Goal: Task Accomplishment & Management: Complete application form

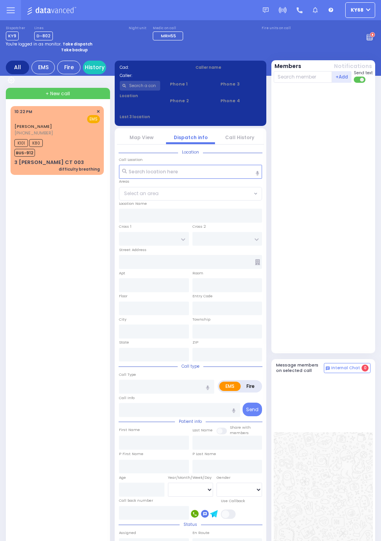
click at [22, 166] on div "3 [PERSON_NAME] CT 003" at bounding box center [49, 163] width 70 height 8
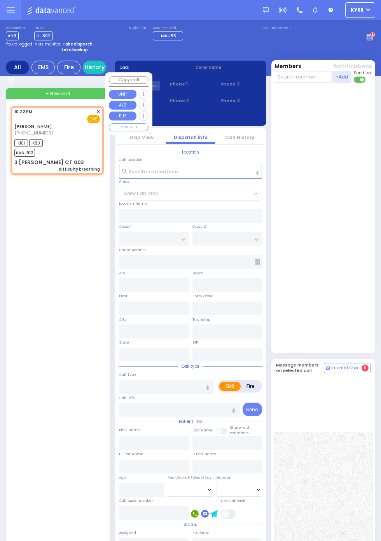
select select
type input "difficulty breathing"
radio input "true"
type input "JOEL"
type input "GOLDMAN"
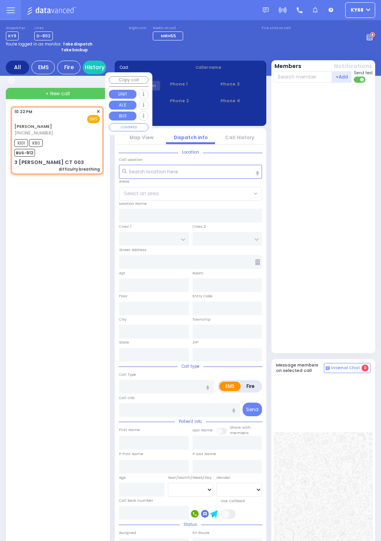
type input "3"
select select "Year"
select select "[DEMOGRAPHIC_DATA]"
type input "22:22"
type input "22:24"
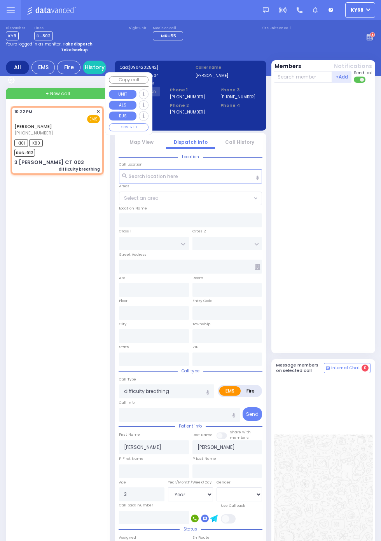
type input "ACRES RD"
type input "3 LEMBERG CT"
type input "003"
type input "Monroe"
type input "New York"
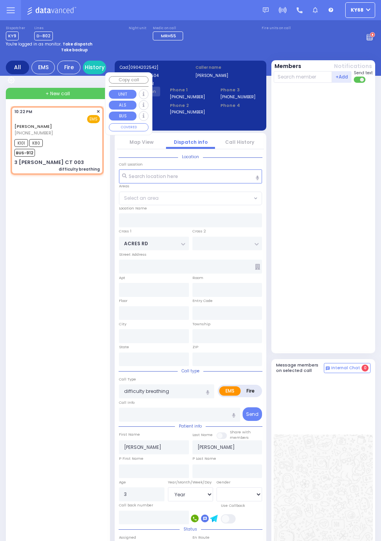
type input "10950"
select select "PALM TREE"
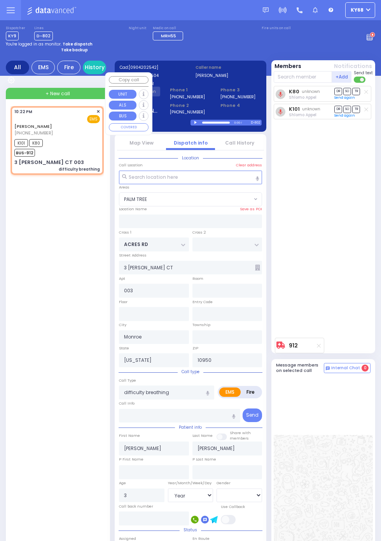
click at [351, 280] on div "K80 unknown Shlomo Appel DR SO TR Sending text" at bounding box center [324, 210] width 101 height 248
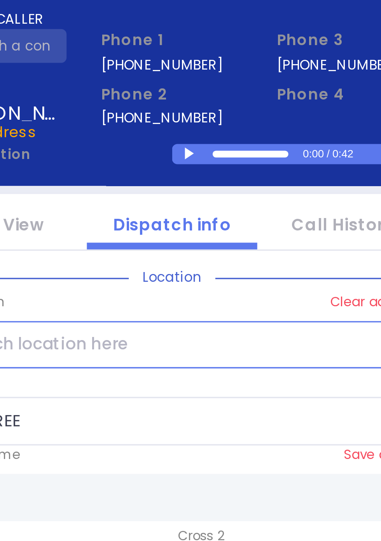
click at [199, 124] on div at bounding box center [196, 122] width 4 height 3
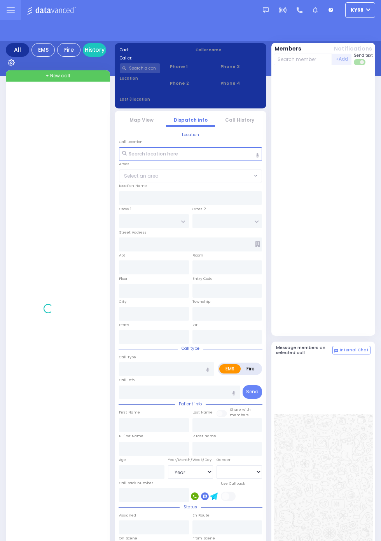
select select "Year"
select select "[DEMOGRAPHIC_DATA]"
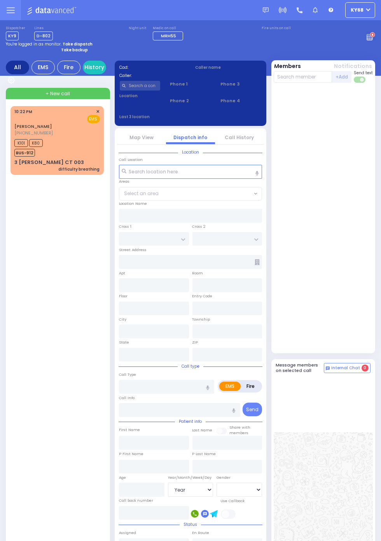
click at [375, 38] on circle at bounding box center [371, 34] width 5 height 5
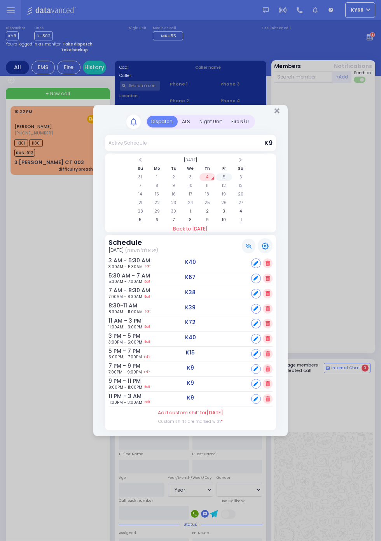
click at [232, 181] on td "5" at bounding box center [224, 177] width 16 height 8
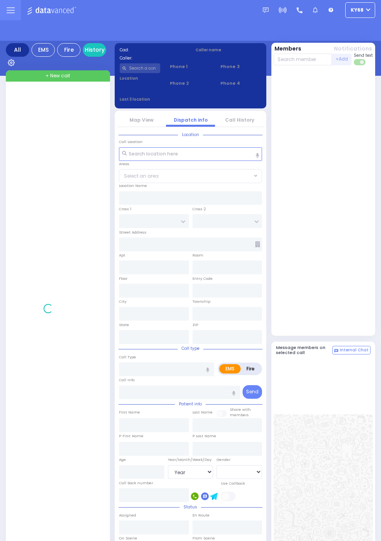
select select "Year"
select select "[DEMOGRAPHIC_DATA]"
select select "Year"
select select "[DEMOGRAPHIC_DATA]"
select select "Year"
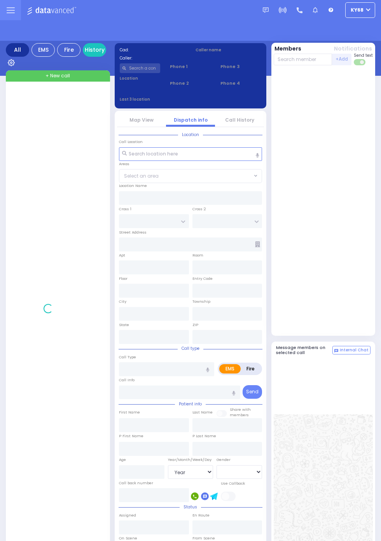
select select "[DEMOGRAPHIC_DATA]"
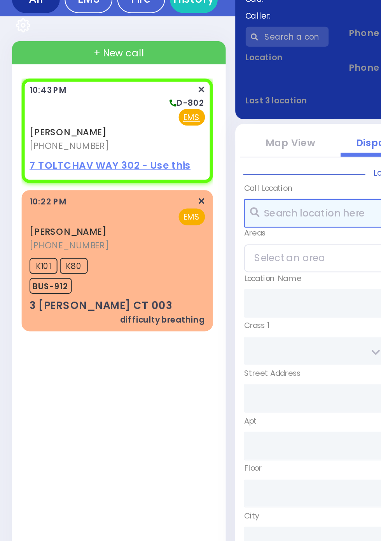
select select
radio input "true"
type input "[PERSON_NAME]"
select select
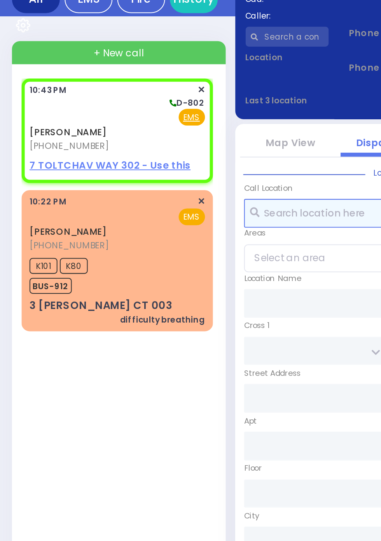
select select
type input "22:43"
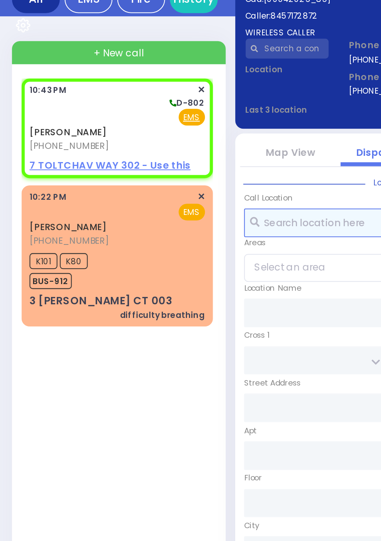
select select
radio input "true"
select select
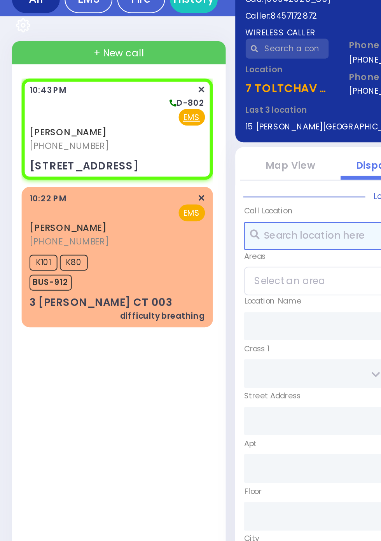
select select
radio input "true"
select select
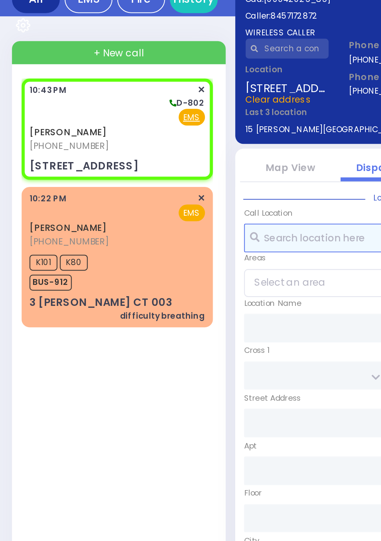
type input "HAMBURG WAY"
type input "TOLTCHAV WAY"
type input "7 TOLTCHAV WAY"
type input "302"
type input "Monroe"
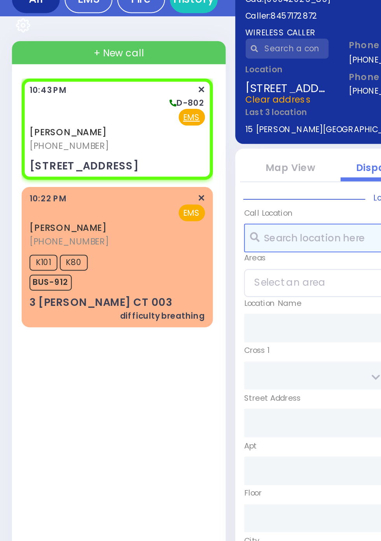
type input "New York"
type input "10950"
select select "BEIRECH MOSHE"
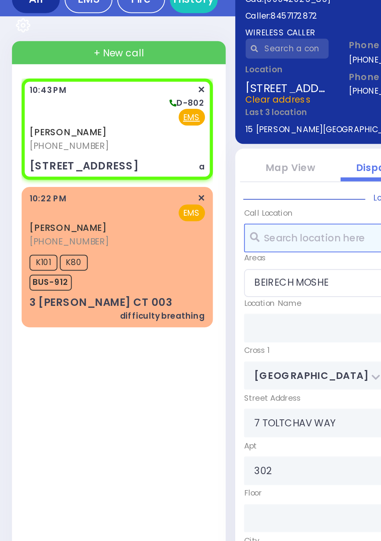
select select
type input "a"
radio input "true"
select select
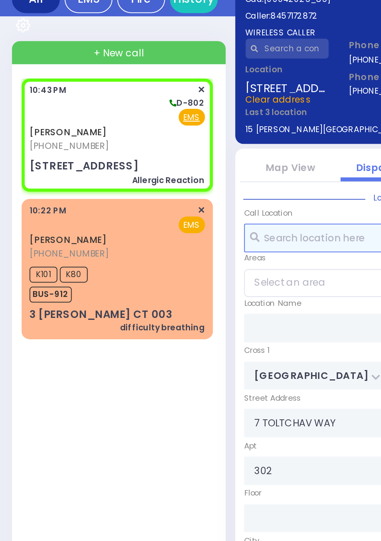
select select "BEIRECH MOSHE"
select select
type input "Allergic Reaction"
radio input "true"
select select
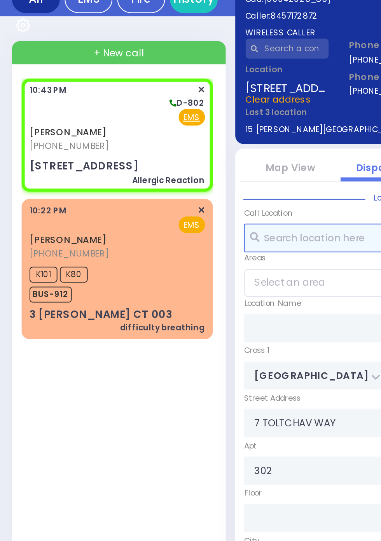
select select "BEIRECH MOSHE"
select select
radio input "true"
type input "19"
select select
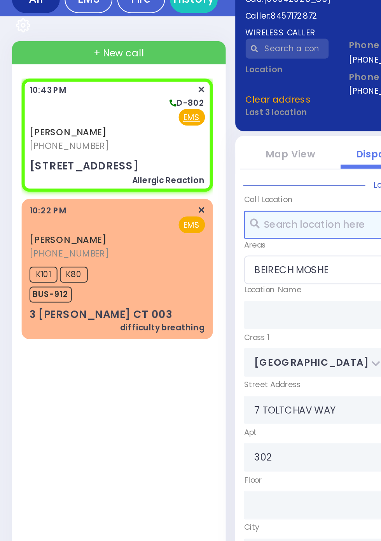
select select
radio input "true"
select select "Year"
select select "BEIRECH MOSHE"
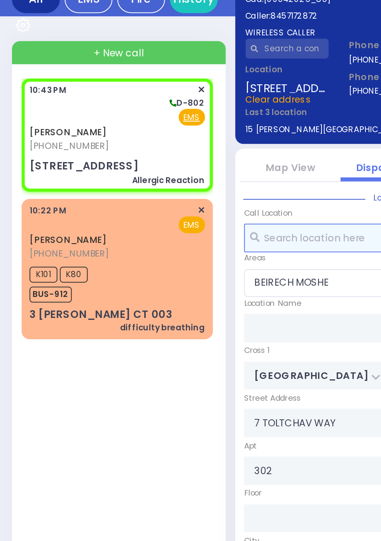
select select
radio input "true"
select select "Year"
select select "[DEMOGRAPHIC_DATA]"
select select "BEIRECH MOSHE"
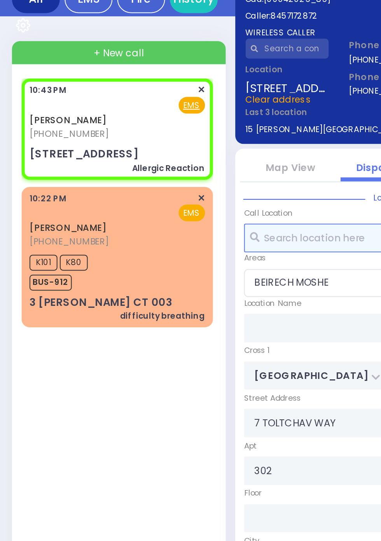
select select
radio input "true"
select select "Year"
select select "[DEMOGRAPHIC_DATA]"
select select "BEIRECH MOSHE"
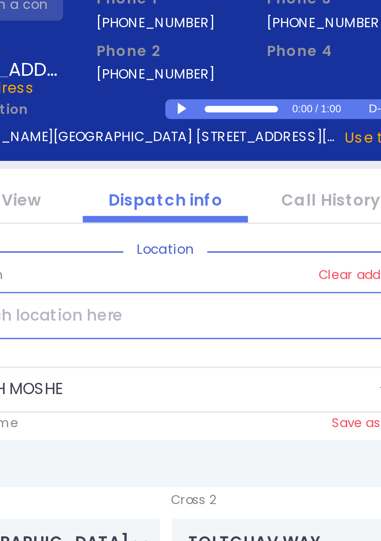
click at [199, 124] on div at bounding box center [196, 122] width 4 height 3
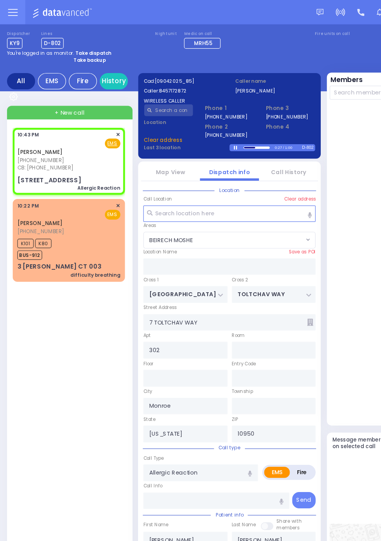
select select
radio input "true"
select select "Year"
select select "[DEMOGRAPHIC_DATA]"
type input "8457769402"
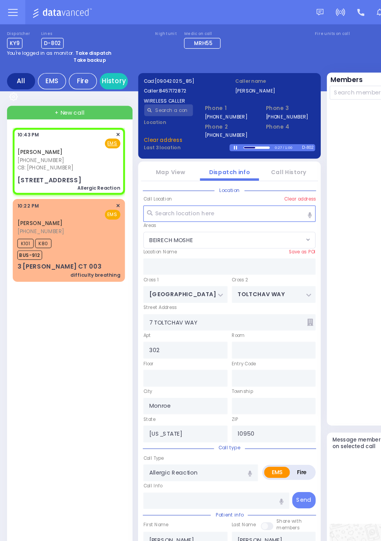
select select "BEIRECH MOSHE"
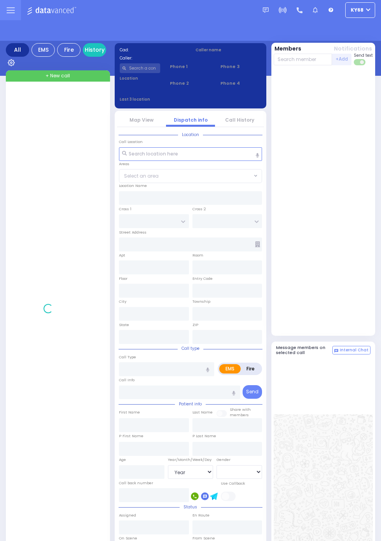
select select "Year"
select select "[DEMOGRAPHIC_DATA]"
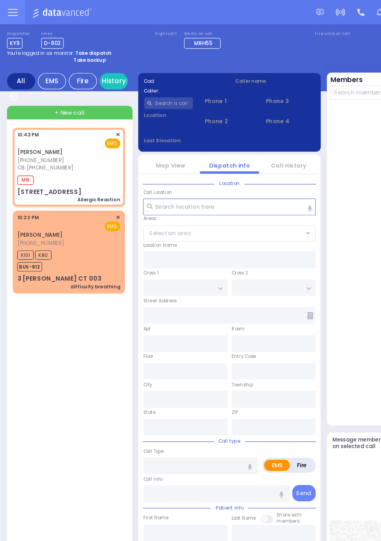
select select
type input "Allergic Reaction"
radio input "true"
type input "BERISH"
type input "STEIN"
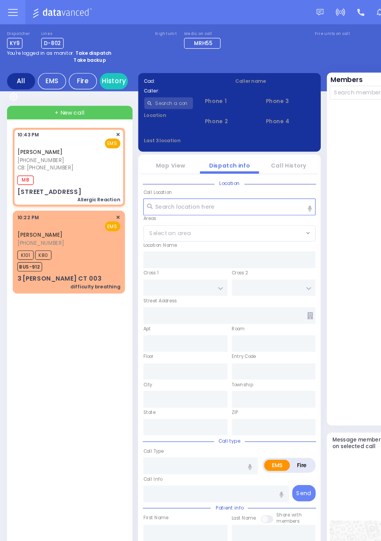
type input "19"
select select "Year"
select select "[DEMOGRAPHIC_DATA]"
type input "8457769402"
type input "22:43"
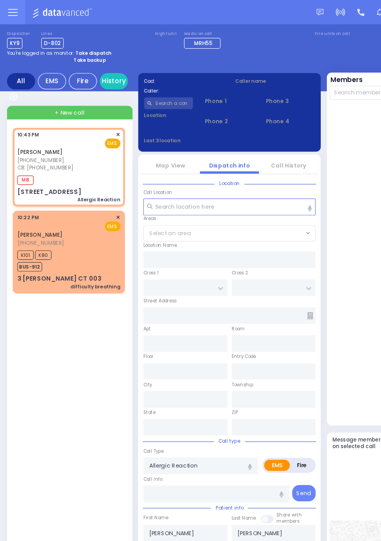
type input "22:45"
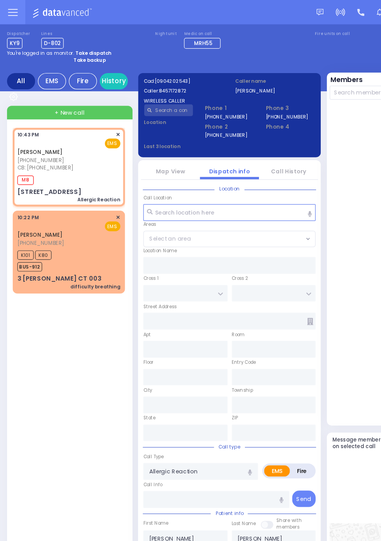
type input "HAMBURG WAY"
type input "TOLTCHAV WAY"
type input "7 TOLTCHAV WAY"
type input "302"
type input "Monroe"
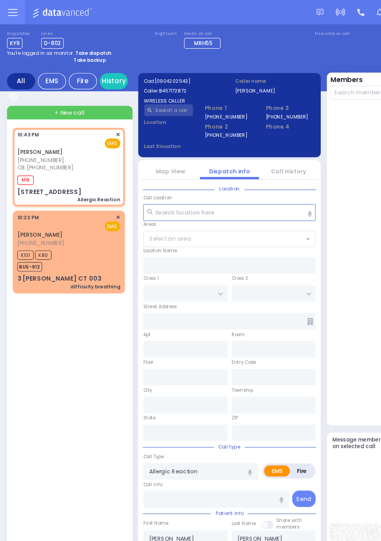
type input "New York"
type input "10950"
select select "BEIRECH MOSHE"
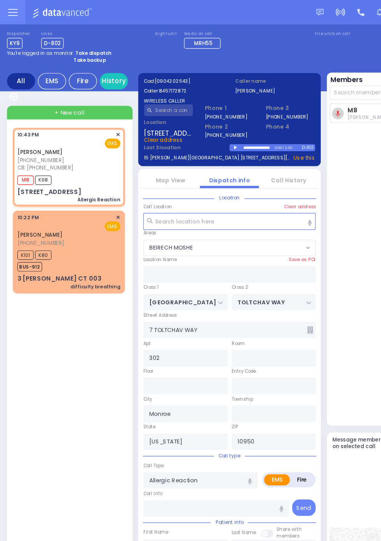
select select
radio input "true"
select select "Year"
select select "[DEMOGRAPHIC_DATA]"
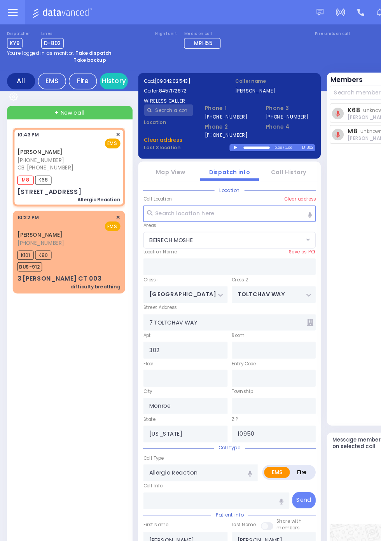
select select "BEIRECH MOSHE"
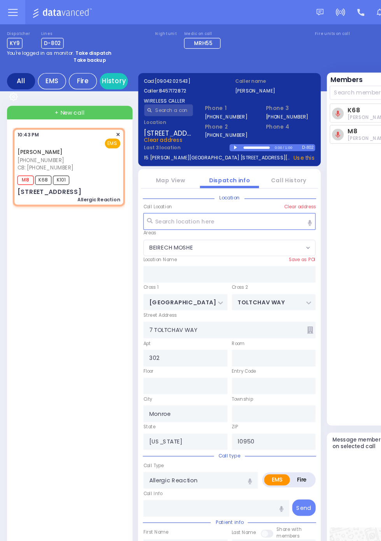
select select
radio input "true"
select select "Year"
select select "[DEMOGRAPHIC_DATA]"
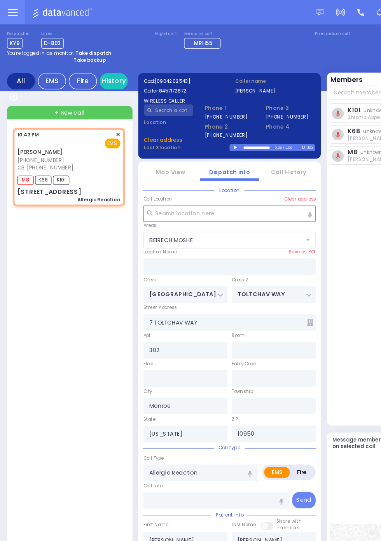
select select "BEIRECH MOSHE"
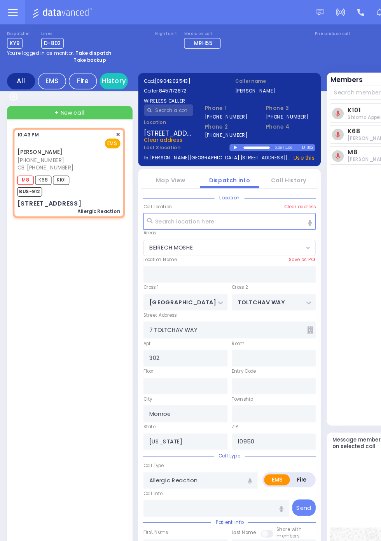
select select
radio input "true"
select select "Year"
select select "[DEMOGRAPHIC_DATA]"
select select "BEIRECH MOSHE"
